Goal: Task Accomplishment & Management: Use online tool/utility

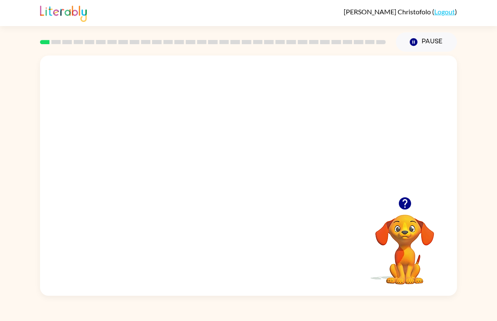
click at [318, 173] on video "Your browser must support playing .mp4 files to use Literably. Please try using…" at bounding box center [248, 127] width 417 height 142
click at [318, 173] on div at bounding box center [248, 176] width 417 height 240
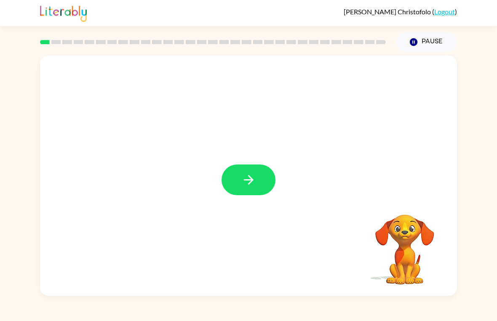
click at [252, 174] on icon "button" at bounding box center [248, 180] width 15 height 15
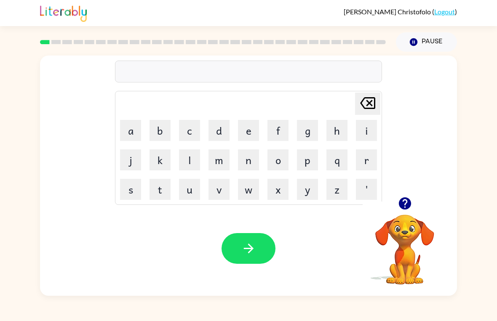
click at [309, 129] on button "g" at bounding box center [307, 130] width 21 height 21
click at [131, 132] on button "a" at bounding box center [130, 130] width 21 height 21
click at [311, 164] on button "p" at bounding box center [307, 160] width 21 height 21
click at [234, 198] on table "[PERSON_NAME] last character input a b c d e f g h i j k l m n o p q r s t u v …" at bounding box center [248, 147] width 266 height 113
click at [130, 190] on button "s" at bounding box center [130, 189] width 21 height 21
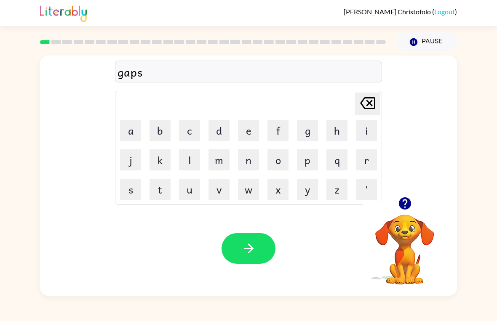
click at [257, 241] on button "button" at bounding box center [249, 248] width 54 height 31
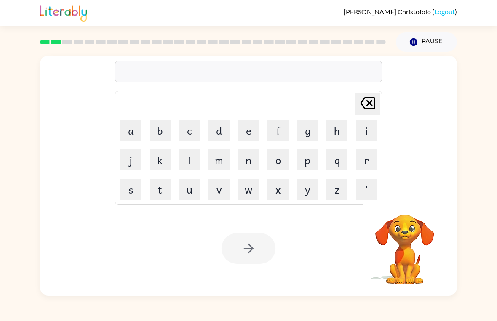
click at [189, 157] on button "l" at bounding box center [189, 160] width 21 height 21
click at [190, 162] on button "l" at bounding box center [189, 160] width 21 height 21
click at [198, 184] on button "u" at bounding box center [189, 189] width 21 height 21
click at [205, 187] on td "v" at bounding box center [219, 189] width 29 height 29
click at [373, 107] on icon "[PERSON_NAME] last character input" at bounding box center [368, 103] width 20 height 20
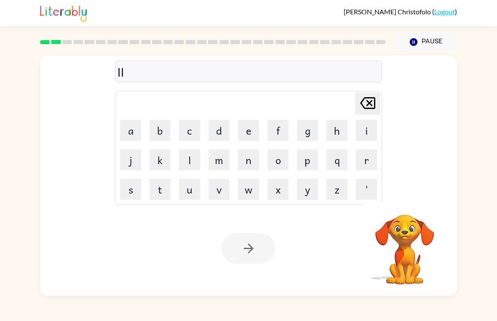
click at [373, 107] on icon "[PERSON_NAME] last character input" at bounding box center [368, 103] width 20 height 20
click at [376, 102] on icon "[PERSON_NAME] last character input" at bounding box center [368, 103] width 20 height 20
click at [308, 133] on button "g" at bounding box center [307, 130] width 21 height 21
click at [132, 126] on button "a" at bounding box center [130, 130] width 21 height 21
click at [302, 160] on button "p" at bounding box center [307, 160] width 21 height 21
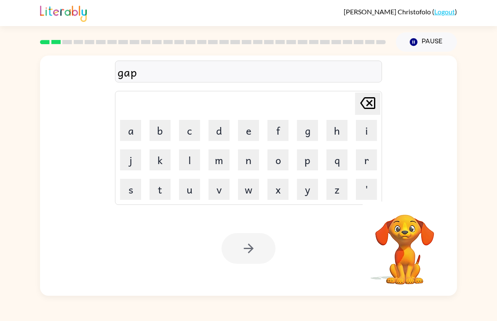
click at [313, 159] on button "p" at bounding box center [307, 160] width 21 height 21
click at [372, 100] on icon "[PERSON_NAME] last character input" at bounding box center [368, 103] width 20 height 20
click at [413, 45] on icon "button" at bounding box center [414, 42] width 8 height 8
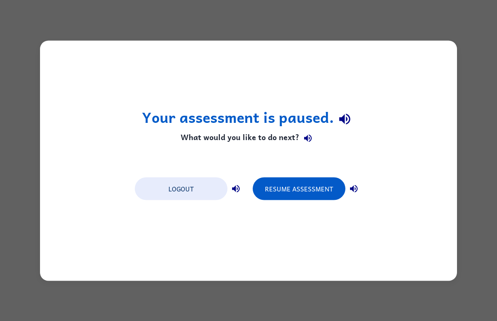
click at [309, 188] on button "Resume Assessment" at bounding box center [299, 188] width 93 height 23
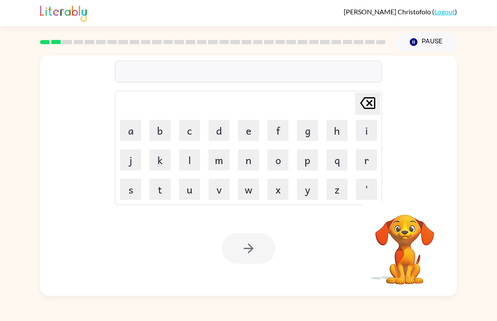
click at [373, 110] on icon "[PERSON_NAME] last character input" at bounding box center [368, 103] width 20 height 20
click at [438, 42] on button "Pause Pause" at bounding box center [426, 41] width 61 height 19
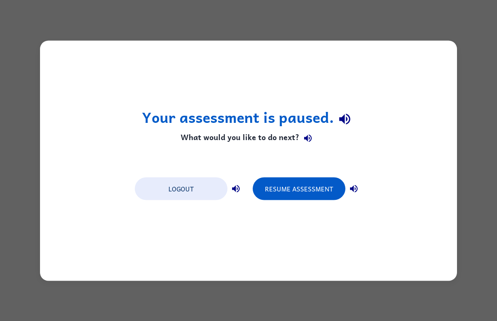
click at [479, 128] on div "Your assessment is paused. What would you like to do next? Logout Resume Assess…" at bounding box center [248, 160] width 497 height 321
click at [473, 31] on div "Your assessment is paused. What would you like to do next? Logout Resume Assess…" at bounding box center [248, 160] width 497 height 321
click at [315, 196] on button "Resume Assessment" at bounding box center [299, 188] width 93 height 23
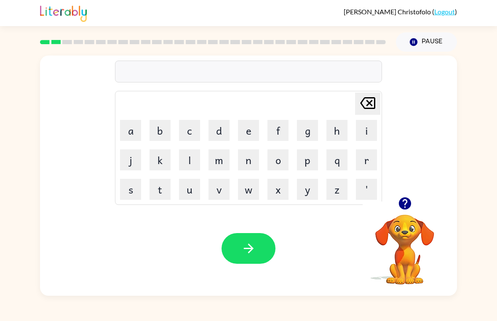
click at [315, 160] on button "p" at bounding box center [307, 160] width 21 height 21
click at [275, 158] on button "o" at bounding box center [277, 160] width 21 height 21
click at [256, 249] on button "button" at bounding box center [249, 248] width 54 height 31
click at [219, 160] on button "m" at bounding box center [218, 160] width 21 height 21
click at [189, 195] on button "u" at bounding box center [189, 189] width 21 height 21
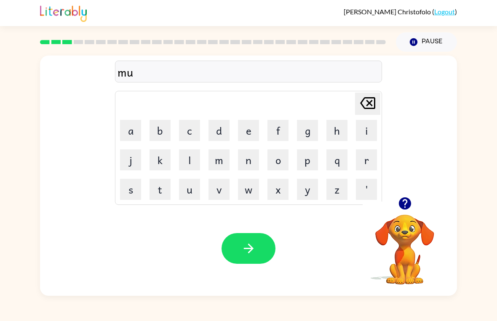
click at [221, 129] on button "d" at bounding box center [218, 130] width 21 height 21
click at [255, 249] on icon "button" at bounding box center [248, 248] width 15 height 15
click at [193, 131] on button "c" at bounding box center [189, 130] width 21 height 21
click at [160, 165] on button "k" at bounding box center [160, 160] width 21 height 21
click at [365, 159] on button "r" at bounding box center [366, 160] width 21 height 21
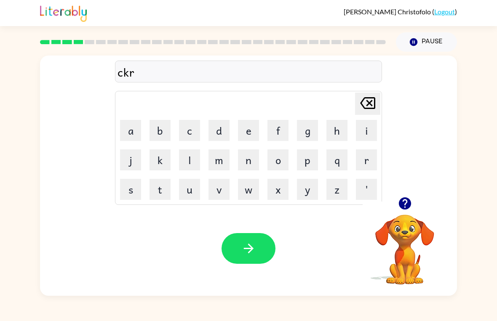
click at [285, 154] on button "o" at bounding box center [277, 160] width 21 height 21
click at [308, 163] on button "p" at bounding box center [307, 160] width 21 height 21
click at [256, 255] on button "button" at bounding box center [249, 248] width 54 height 31
click at [281, 128] on button "f" at bounding box center [277, 130] width 21 height 21
click at [192, 160] on button "l" at bounding box center [189, 160] width 21 height 21
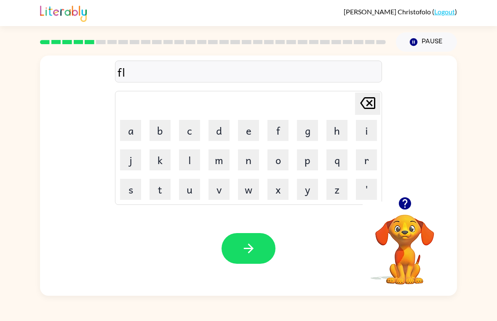
click at [359, 131] on button "i" at bounding box center [366, 130] width 21 height 21
click at [161, 158] on button "k" at bounding box center [160, 160] width 21 height 21
click at [251, 252] on icon "button" at bounding box center [248, 248] width 15 height 15
click at [139, 127] on button "a" at bounding box center [130, 130] width 21 height 21
click at [219, 159] on button "m" at bounding box center [218, 160] width 21 height 21
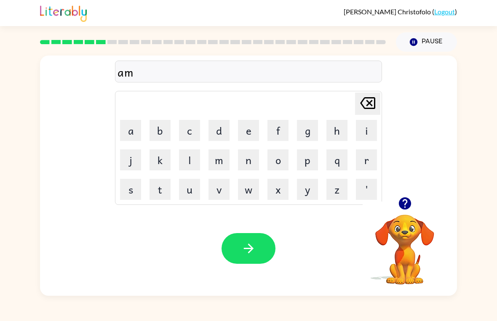
click at [255, 243] on icon "button" at bounding box center [248, 248] width 15 height 15
click at [136, 184] on button "s" at bounding box center [130, 189] width 21 height 21
click at [363, 162] on button "r" at bounding box center [366, 160] width 21 height 21
click at [364, 133] on button "i" at bounding box center [366, 130] width 21 height 21
click at [158, 131] on button "b" at bounding box center [160, 130] width 21 height 21
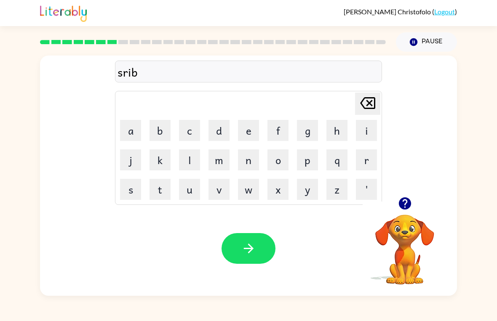
click at [192, 159] on button "l" at bounding box center [189, 160] width 21 height 21
click at [254, 246] on icon "button" at bounding box center [248, 248] width 15 height 15
click at [248, 192] on button "w" at bounding box center [248, 189] width 21 height 21
click at [362, 134] on button "i" at bounding box center [366, 130] width 21 height 21
click at [337, 130] on button "h" at bounding box center [336, 130] width 21 height 21
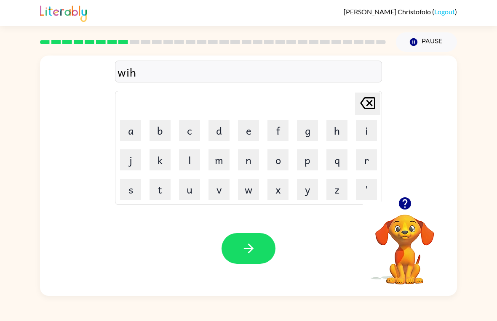
click at [128, 184] on button "s" at bounding box center [130, 189] width 21 height 21
click at [252, 249] on icon "button" at bounding box center [248, 249] width 10 height 10
click at [191, 132] on button "c" at bounding box center [189, 130] width 21 height 21
click at [275, 157] on button "o" at bounding box center [277, 160] width 21 height 21
click at [312, 193] on button "y" at bounding box center [307, 189] width 21 height 21
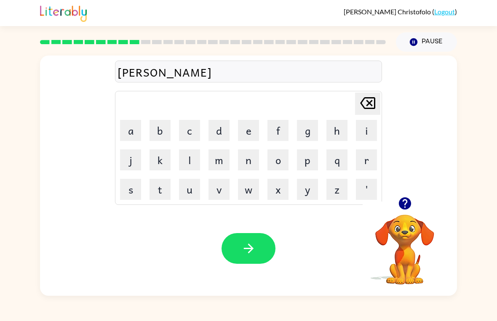
click at [190, 158] on button "l" at bounding box center [189, 160] width 21 height 21
click at [261, 251] on button "button" at bounding box center [249, 248] width 54 height 31
click at [159, 193] on button "t" at bounding box center [160, 189] width 21 height 21
click at [336, 130] on button "h" at bounding box center [336, 130] width 21 height 21
click at [249, 133] on button "e" at bounding box center [248, 130] width 21 height 21
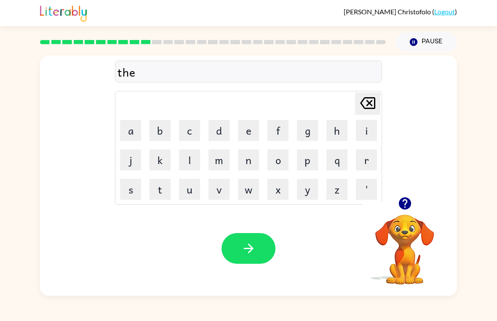
click at [309, 131] on button "g" at bounding box center [307, 130] width 21 height 21
click at [251, 160] on button "n" at bounding box center [248, 160] width 21 height 21
click at [254, 249] on icon "button" at bounding box center [248, 248] width 15 height 15
click at [131, 192] on button "s" at bounding box center [130, 189] width 21 height 21
click at [212, 163] on button "m" at bounding box center [218, 160] width 21 height 21
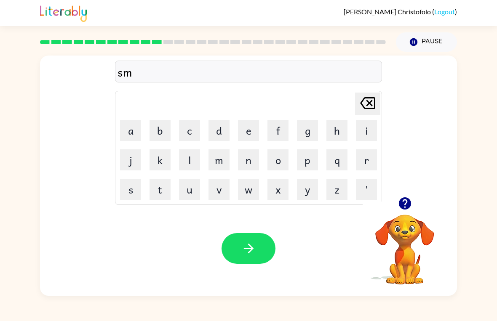
click at [278, 158] on button "o" at bounding box center [277, 160] width 21 height 21
click at [246, 130] on button "e" at bounding box center [248, 130] width 21 height 21
click at [163, 159] on button "k" at bounding box center [160, 160] width 21 height 21
click at [255, 242] on icon "button" at bounding box center [248, 248] width 15 height 15
click at [224, 159] on button "m" at bounding box center [218, 160] width 21 height 21
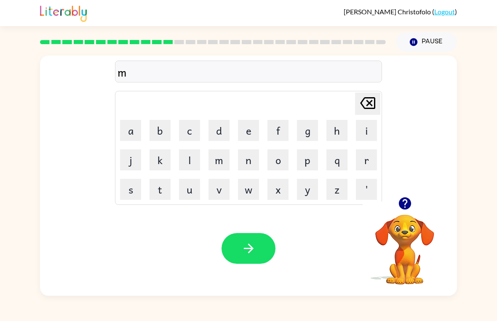
click at [337, 134] on button "h" at bounding box center [336, 130] width 21 height 21
click at [133, 194] on button "s" at bounding box center [130, 189] width 21 height 21
click at [161, 191] on button "t" at bounding box center [160, 189] width 21 height 21
click at [133, 128] on button "a" at bounding box center [130, 130] width 21 height 21
click at [251, 131] on button "e" at bounding box center [248, 130] width 21 height 21
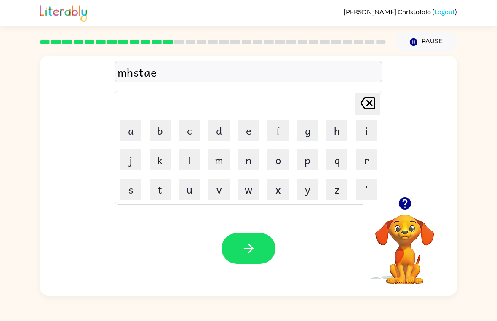
click at [368, 101] on icon "[PERSON_NAME] last character input" at bounding box center [368, 103] width 20 height 20
click at [275, 161] on button "o" at bounding box center [277, 160] width 21 height 21
click at [157, 158] on button "k" at bounding box center [160, 160] width 21 height 21
click at [258, 246] on button "button" at bounding box center [249, 248] width 54 height 31
click at [168, 225] on div "Your browser must support playing .mp4 files to use Literably. Please try using…" at bounding box center [248, 248] width 417 height 95
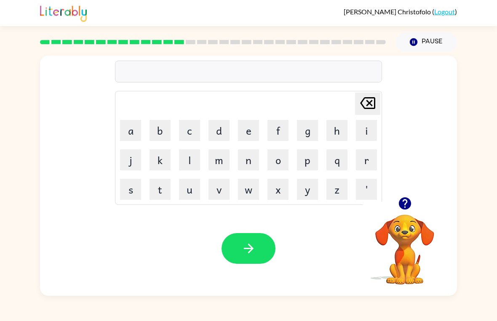
click at [337, 131] on button "h" at bounding box center [336, 130] width 21 height 21
click at [190, 160] on button "l" at bounding box center [189, 160] width 21 height 21
click at [312, 162] on button "p" at bounding box center [307, 160] width 21 height 21
click at [193, 160] on button "l" at bounding box center [189, 160] width 21 height 21
click at [368, 132] on button "i" at bounding box center [366, 130] width 21 height 21
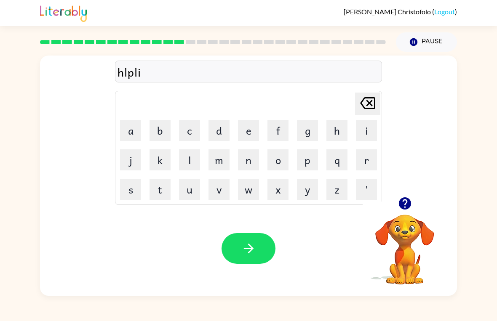
click at [206, 203] on div "Your browser must support playing .mp4 files to use Literably. Please try using…" at bounding box center [248, 248] width 417 height 95
click at [130, 189] on button "s" at bounding box center [130, 189] width 21 height 21
click at [255, 242] on icon "button" at bounding box center [248, 248] width 15 height 15
click at [129, 188] on button "s" at bounding box center [130, 189] width 21 height 21
click at [155, 190] on button "t" at bounding box center [160, 189] width 21 height 21
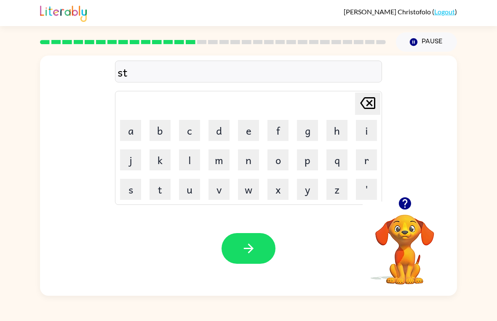
click at [324, 57] on div "st Delete Delete last character input a b c d e f g h i j k l m n o p q r s t u…" at bounding box center [248, 126] width 267 height 157
click at [278, 161] on button "o" at bounding box center [277, 160] width 21 height 21
click at [250, 160] on button "n" at bounding box center [248, 160] width 21 height 21
click at [367, 133] on button "i" at bounding box center [366, 130] width 21 height 21
click at [163, 191] on button "t" at bounding box center [160, 189] width 21 height 21
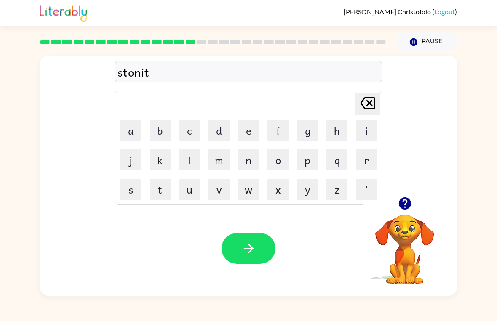
click at [257, 247] on button "button" at bounding box center [249, 248] width 54 height 31
click at [124, 194] on button "s" at bounding box center [130, 189] width 21 height 21
click at [155, 193] on button "t" at bounding box center [160, 189] width 21 height 21
click at [361, 161] on button "r" at bounding box center [366, 160] width 21 height 21
click at [241, 248] on icon "button" at bounding box center [248, 248] width 15 height 15
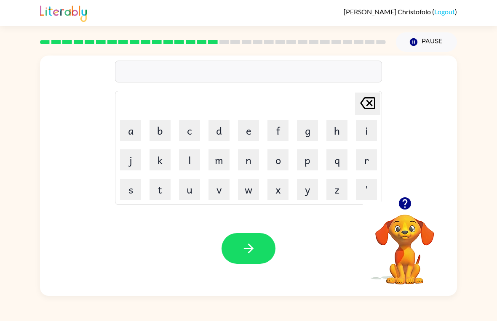
click at [190, 161] on button "l" at bounding box center [189, 160] width 21 height 21
click at [371, 130] on button "i" at bounding box center [366, 130] width 21 height 21
click at [161, 191] on button "t" at bounding box center [160, 189] width 21 height 21
click at [246, 239] on button "button" at bounding box center [249, 248] width 54 height 31
click at [135, 190] on button "s" at bounding box center [130, 189] width 21 height 21
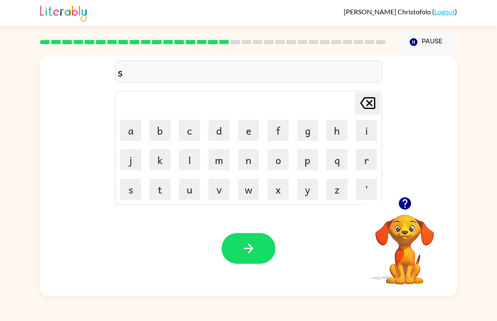
click at [283, 190] on button "x" at bounding box center [277, 189] width 21 height 21
click at [375, 102] on icon at bounding box center [367, 103] width 15 height 12
click at [244, 193] on button "w" at bounding box center [248, 189] width 21 height 21
click at [365, 136] on button "i" at bounding box center [366, 130] width 21 height 21
click at [278, 131] on button "f" at bounding box center [277, 130] width 21 height 21
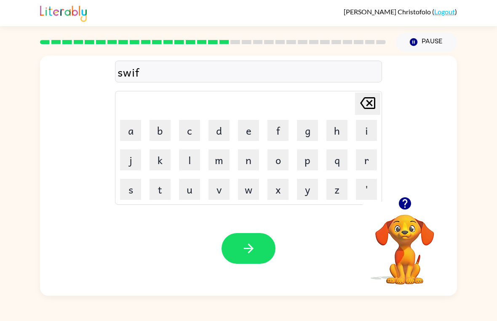
click at [259, 251] on button "button" at bounding box center [249, 248] width 54 height 31
click at [131, 188] on button "s" at bounding box center [130, 189] width 21 height 21
click at [334, 132] on button "h" at bounding box center [336, 130] width 21 height 21
click at [367, 164] on button "r" at bounding box center [366, 160] width 21 height 21
click at [163, 193] on button "t" at bounding box center [160, 189] width 21 height 21
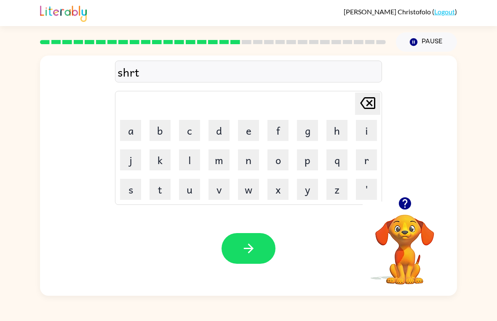
click at [249, 246] on icon "button" at bounding box center [248, 249] width 10 height 10
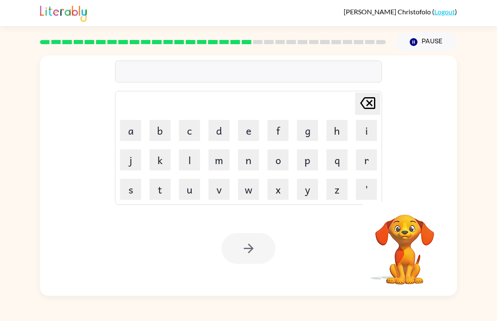
click at [389, 302] on div "[PERSON_NAME] ( Logout ) Pause Pause Delete Delete last character input a b c d…" at bounding box center [248, 160] width 497 height 321
click at [428, 38] on button "Pause Pause" at bounding box center [426, 41] width 61 height 19
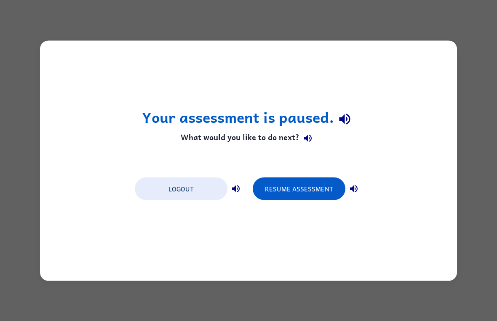
click at [326, 191] on button "Resume Assessment" at bounding box center [299, 188] width 93 height 23
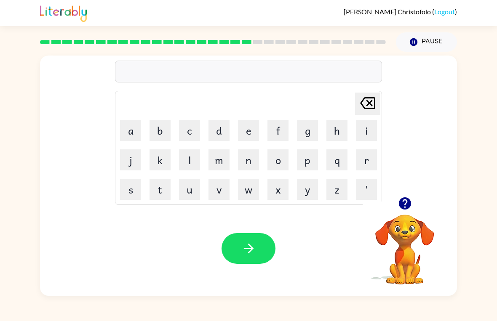
click at [132, 157] on button "j" at bounding box center [130, 160] width 21 height 21
click at [267, 169] on td "o" at bounding box center [278, 160] width 29 height 29
click at [280, 158] on button "o" at bounding box center [277, 160] width 21 height 21
click at [160, 128] on button "b" at bounding box center [160, 130] width 21 height 21
click at [248, 246] on icon "button" at bounding box center [248, 248] width 15 height 15
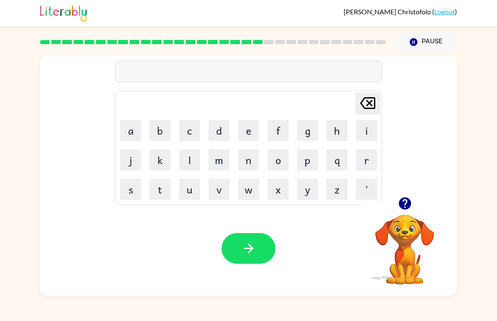
click at [160, 130] on button "b" at bounding box center [160, 130] width 21 height 21
click at [278, 157] on button "o" at bounding box center [277, 160] width 21 height 21
click at [277, 188] on button "x" at bounding box center [277, 189] width 21 height 21
click at [132, 184] on button "s" at bounding box center [130, 189] width 21 height 21
click at [238, 242] on button "button" at bounding box center [249, 248] width 54 height 31
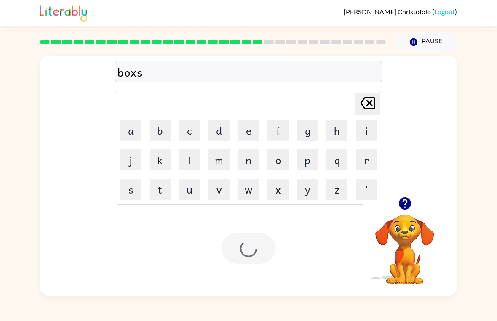
click at [254, 251] on div at bounding box center [249, 248] width 54 height 31
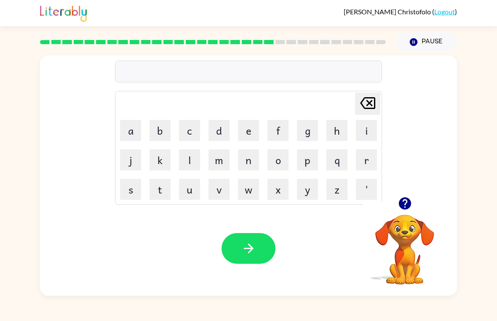
click at [222, 125] on button "d" at bounding box center [218, 130] width 21 height 21
click at [373, 133] on button "i" at bounding box center [366, 130] width 21 height 21
click at [192, 194] on button "u" at bounding box center [189, 189] width 21 height 21
click at [218, 192] on button "v" at bounding box center [218, 189] width 21 height 21
click at [261, 262] on button "button" at bounding box center [249, 248] width 54 height 31
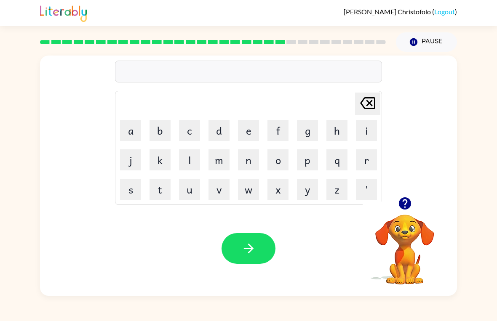
click at [362, 162] on button "r" at bounding box center [366, 160] width 21 height 21
click at [275, 163] on button "o" at bounding box center [277, 160] width 21 height 21
click at [364, 131] on button "i" at bounding box center [366, 130] width 21 height 21
click at [224, 129] on button "d" at bounding box center [218, 130] width 21 height 21
click at [250, 192] on button "w" at bounding box center [248, 189] width 21 height 21
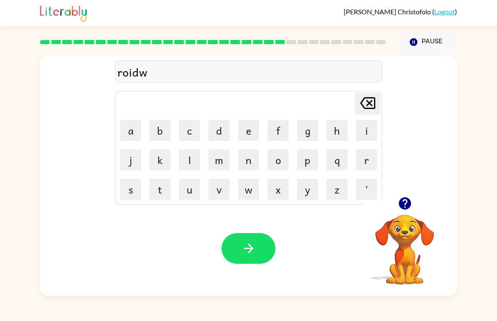
click at [136, 133] on button "a" at bounding box center [130, 130] width 21 height 21
click at [193, 192] on button "u" at bounding box center [189, 189] width 21 height 21
click at [235, 241] on button "button" at bounding box center [249, 248] width 54 height 31
click at [138, 195] on button "s" at bounding box center [130, 189] width 21 height 21
click at [333, 130] on button "h" at bounding box center [336, 130] width 21 height 21
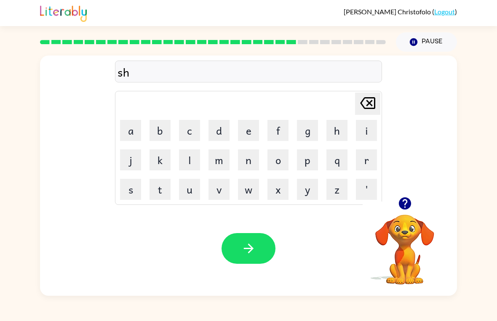
click at [360, 126] on button "i" at bounding box center [366, 130] width 21 height 21
click at [209, 191] on button "v" at bounding box center [218, 189] width 21 height 21
click at [216, 188] on button "v" at bounding box center [218, 189] width 21 height 21
click at [367, 99] on icon "[PERSON_NAME] last character input" at bounding box center [368, 103] width 20 height 20
click at [370, 164] on button "r" at bounding box center [366, 160] width 21 height 21
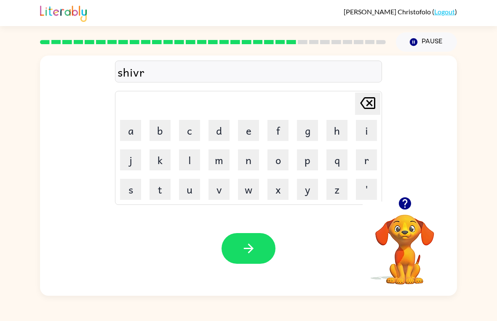
click at [259, 242] on button "button" at bounding box center [249, 248] width 54 height 31
click at [132, 190] on button "s" at bounding box center [130, 189] width 21 height 21
click at [338, 131] on button "h" at bounding box center [336, 130] width 21 height 21
click at [131, 127] on button "a" at bounding box center [130, 130] width 21 height 21
click at [164, 163] on button "k" at bounding box center [160, 160] width 21 height 21
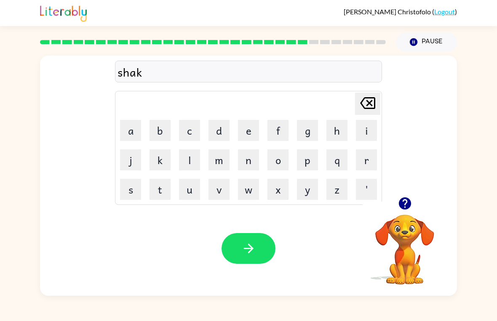
click at [257, 249] on button "button" at bounding box center [249, 248] width 54 height 31
click at [136, 193] on button "s" at bounding box center [130, 189] width 21 height 21
click at [192, 189] on button "u" at bounding box center [189, 189] width 21 height 21
click at [250, 159] on button "n" at bounding box center [248, 160] width 21 height 21
click at [192, 162] on button "l" at bounding box center [189, 160] width 21 height 21
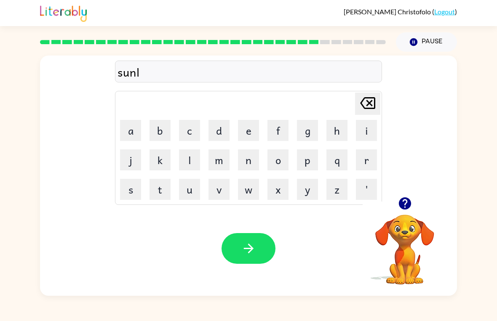
click at [361, 130] on button "i" at bounding box center [366, 130] width 21 height 21
click at [169, 192] on button "t" at bounding box center [160, 189] width 21 height 21
click at [244, 244] on icon "button" at bounding box center [248, 248] width 15 height 15
click at [368, 163] on button "r" at bounding box center [366, 160] width 21 height 21
click at [128, 135] on button "a" at bounding box center [130, 130] width 21 height 21
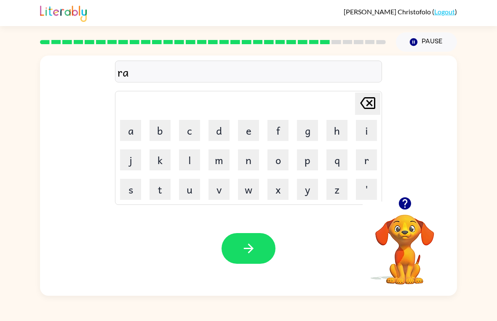
click at [163, 162] on button "k" at bounding box center [160, 160] width 21 height 21
click at [260, 253] on button "button" at bounding box center [249, 248] width 54 height 31
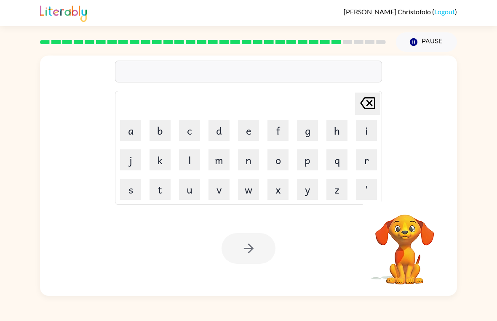
click at [255, 251] on div at bounding box center [249, 248] width 54 height 31
click at [404, 277] on video "Your browser must support playing .mp4 files to use Literably. Please try using…" at bounding box center [405, 244] width 84 height 84
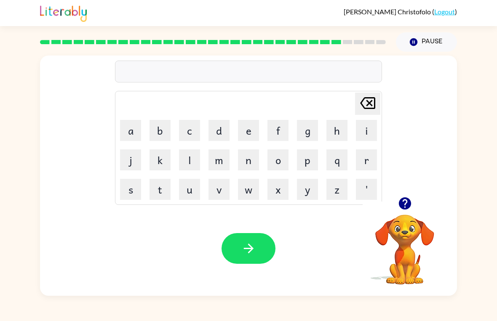
click at [163, 134] on button "b" at bounding box center [160, 130] width 21 height 21
click at [252, 135] on button "e" at bounding box center [248, 130] width 21 height 21
click at [374, 128] on button "i" at bounding box center [366, 130] width 21 height 21
click at [215, 126] on button "d" at bounding box center [218, 130] width 21 height 21
click at [250, 249] on icon "button" at bounding box center [248, 249] width 10 height 10
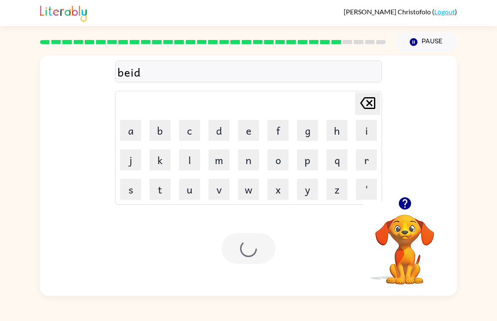
click at [435, 13] on link "Logout" at bounding box center [444, 12] width 21 height 8
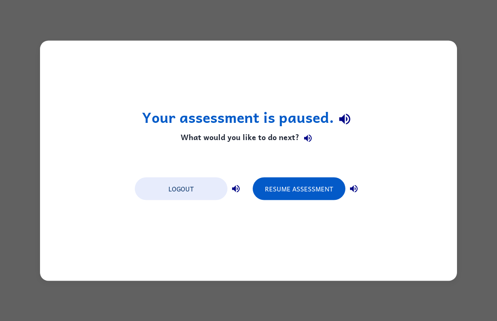
click at [305, 193] on button "Resume Assessment" at bounding box center [299, 188] width 93 height 23
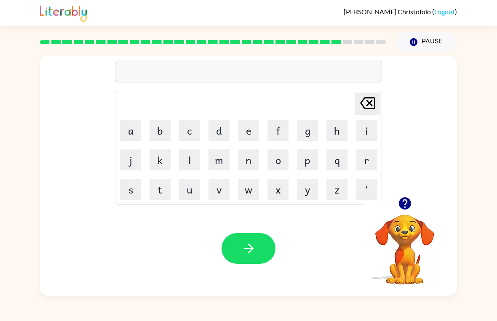
click at [159, 134] on button "b" at bounding box center [160, 130] width 21 height 21
click at [246, 133] on button "e" at bounding box center [248, 130] width 21 height 21
click at [365, 132] on button "i" at bounding box center [366, 130] width 21 height 21
click at [155, 191] on button "t" at bounding box center [160, 189] width 21 height 21
click at [343, 130] on button "h" at bounding box center [336, 130] width 21 height 21
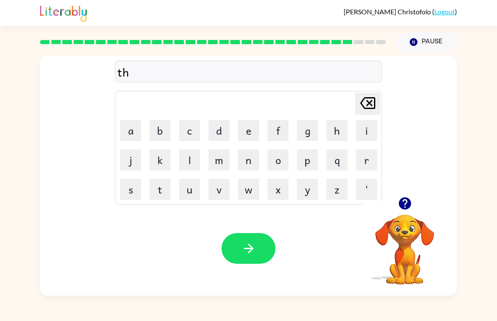
click at [122, 125] on button "a" at bounding box center [130, 130] width 21 height 21
click at [157, 191] on button "t" at bounding box center [160, 189] width 21 height 21
click at [256, 243] on icon "button" at bounding box center [248, 248] width 15 height 15
click at [403, 206] on icon "button" at bounding box center [404, 204] width 12 height 12
click at [134, 194] on button "s" at bounding box center [130, 189] width 21 height 21
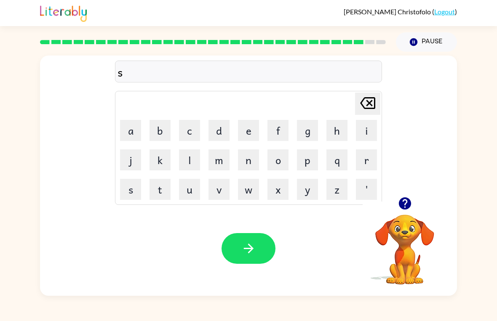
click at [178, 174] on td "l" at bounding box center [189, 160] width 29 height 29
click at [364, 132] on button "i" at bounding box center [366, 130] width 21 height 21
click at [191, 162] on button "l" at bounding box center [189, 160] width 21 height 21
click at [165, 157] on button "k" at bounding box center [160, 160] width 21 height 21
click at [250, 242] on icon "button" at bounding box center [248, 248] width 15 height 15
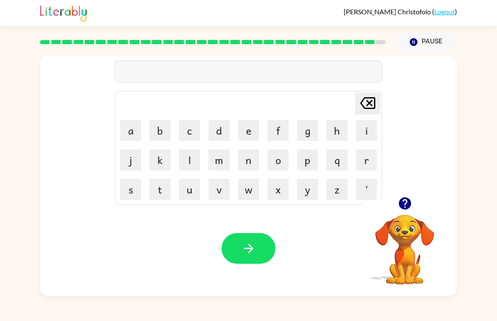
click at [373, 161] on button "r" at bounding box center [366, 160] width 21 height 21
click at [191, 166] on button "l" at bounding box center [189, 160] width 21 height 21
click at [128, 193] on button "s" at bounding box center [130, 189] width 21 height 21
click at [256, 251] on icon "button" at bounding box center [248, 248] width 15 height 15
